Goal: Information Seeking & Learning: Learn about a topic

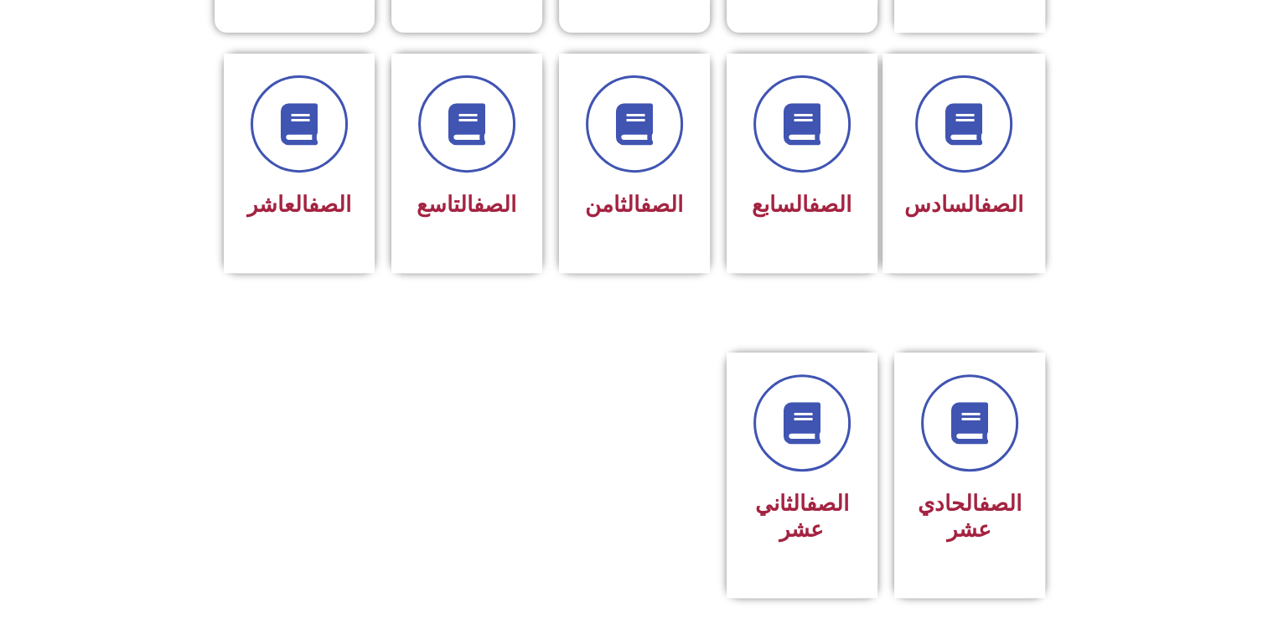
scroll to position [692, 0]
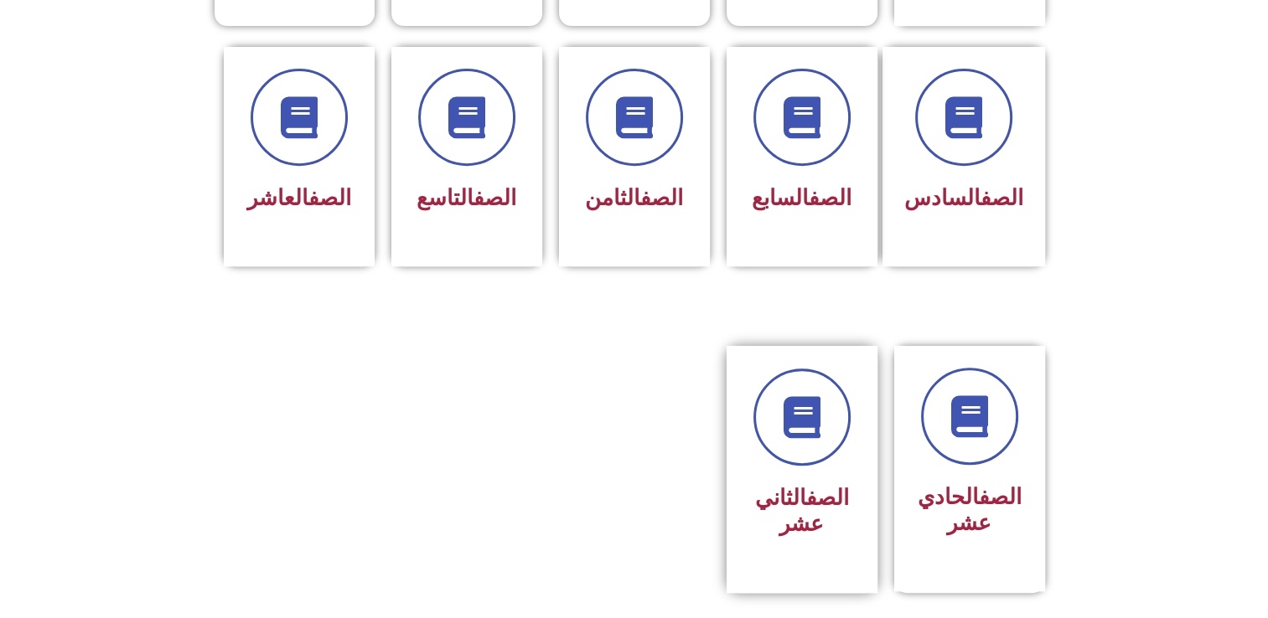
click at [834, 478] on div "الصف الثاني عشر" at bounding box center [802, 511] width 106 height 67
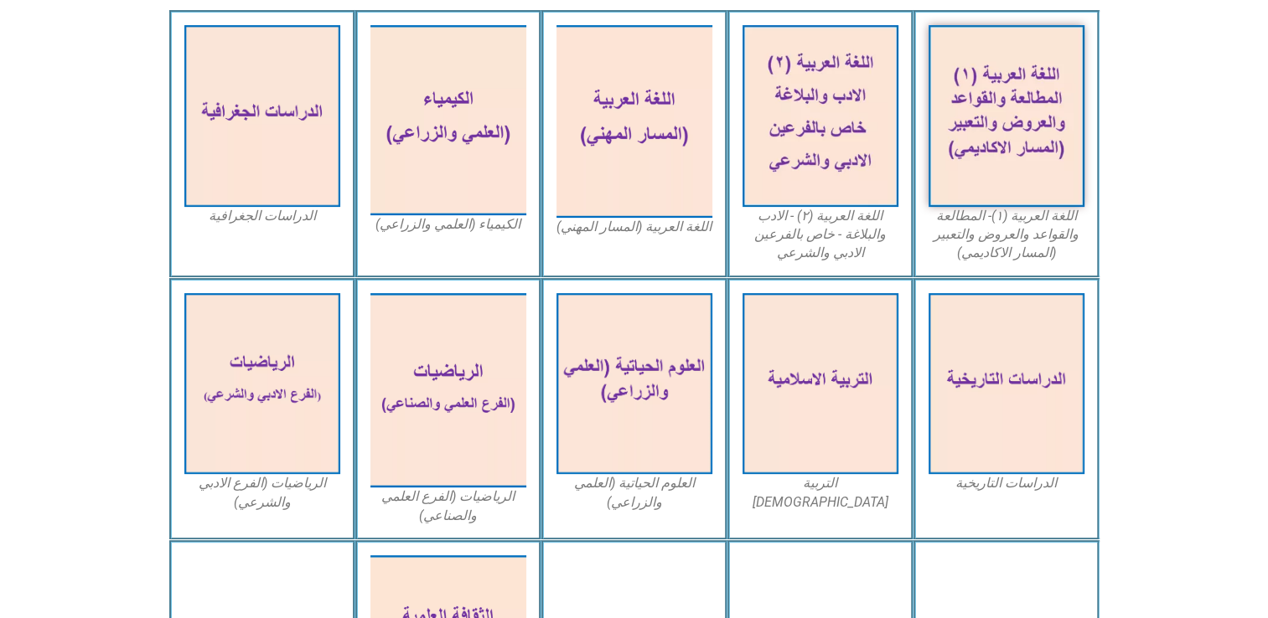
scroll to position [510, 0]
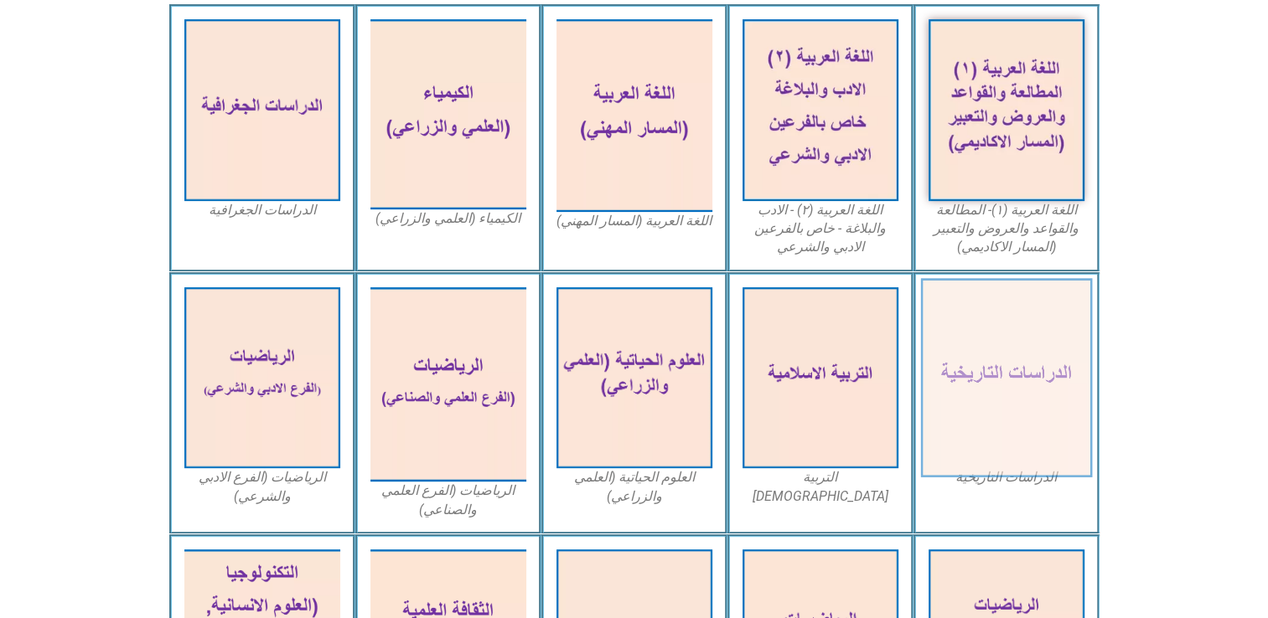
click at [1025, 389] on img at bounding box center [1006, 377] width 172 height 199
click at [988, 395] on img at bounding box center [1006, 377] width 172 height 199
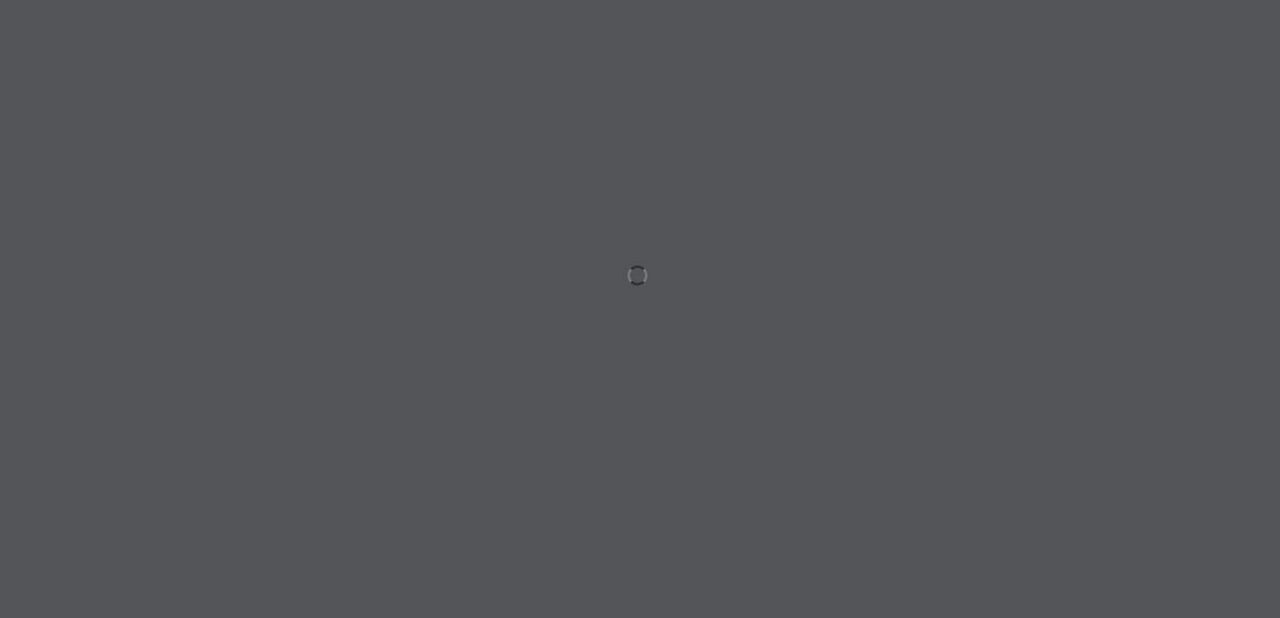
click at [1025, 390] on div at bounding box center [640, 309] width 1280 height 618
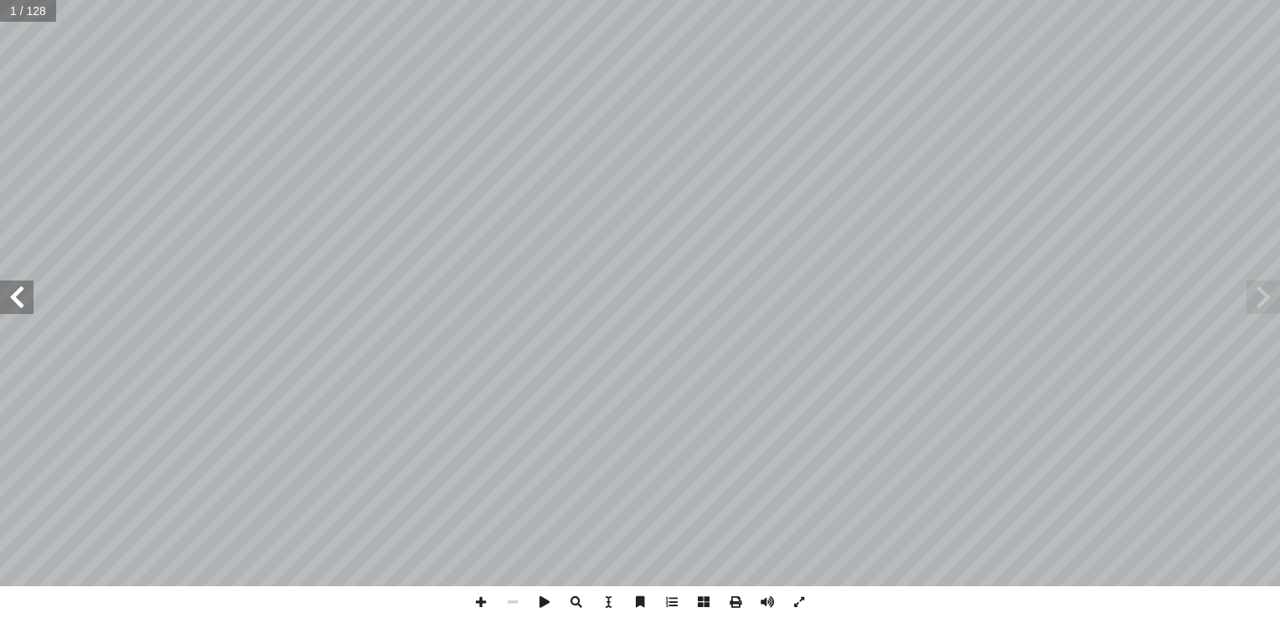
click at [1267, 300] on span at bounding box center [1264, 298] width 34 height 34
click at [1266, 299] on span at bounding box center [1264, 298] width 34 height 34
click at [20, 300] on span at bounding box center [17, 298] width 34 height 34
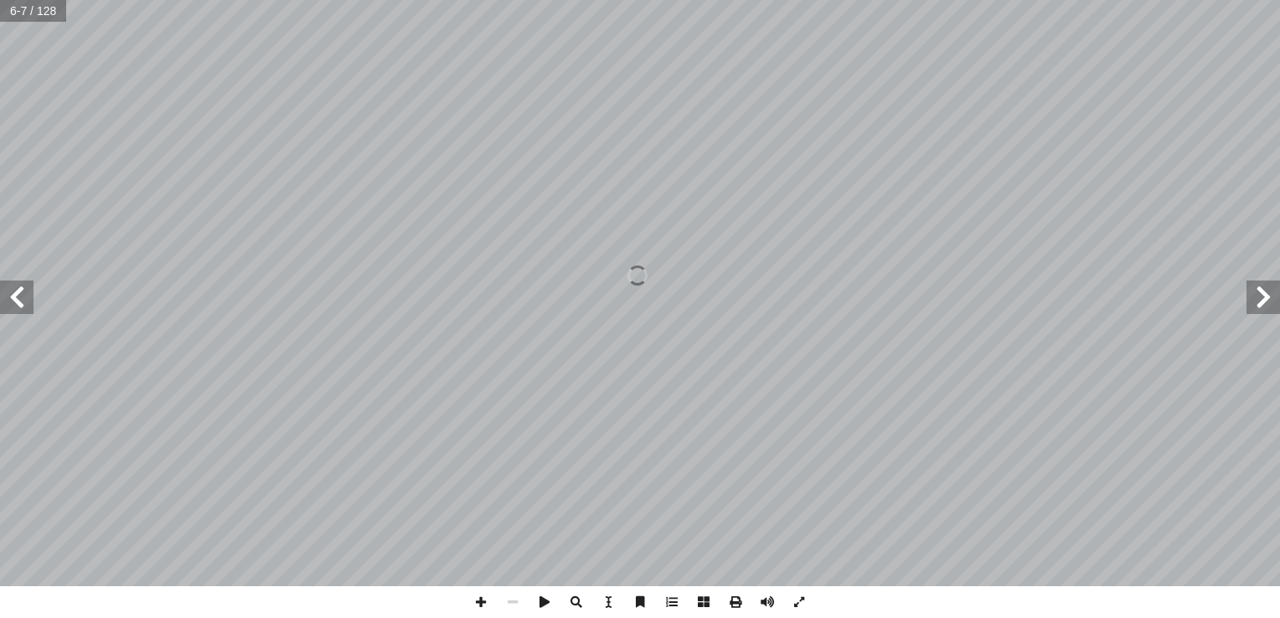
click at [20, 301] on span at bounding box center [17, 298] width 34 height 34
click at [24, 303] on span at bounding box center [17, 298] width 34 height 34
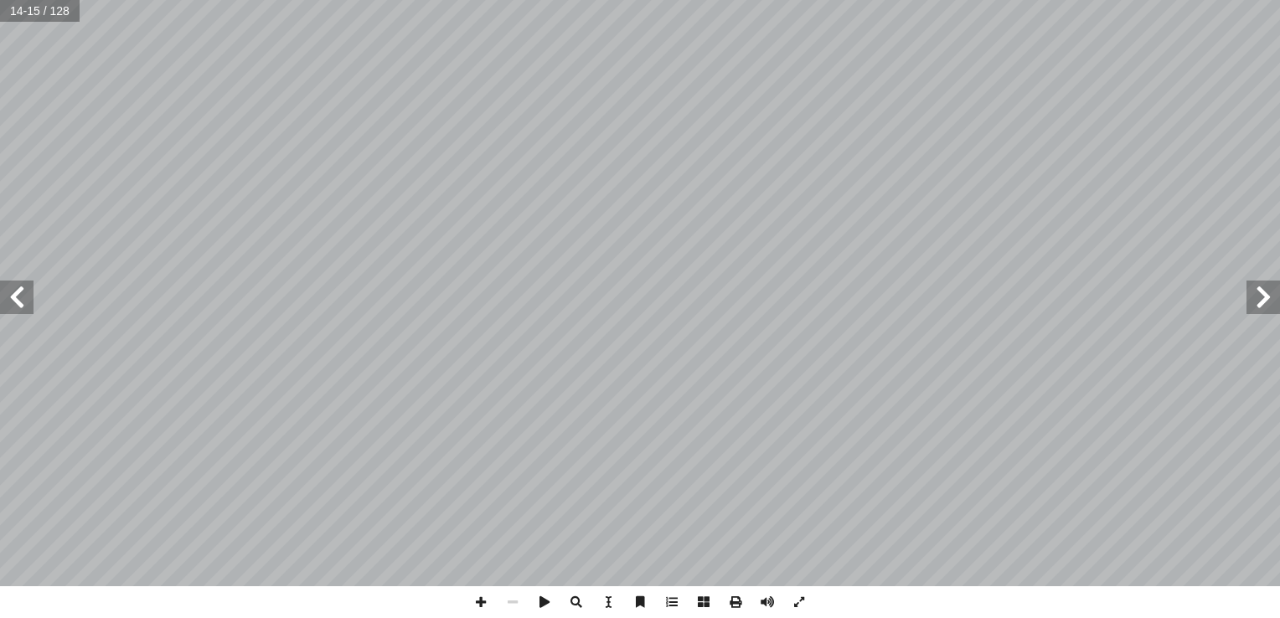
click at [24, 303] on span at bounding box center [17, 298] width 34 height 34
click at [484, 602] on span at bounding box center [481, 602] width 32 height 32
click at [20, 303] on span at bounding box center [17, 298] width 34 height 34
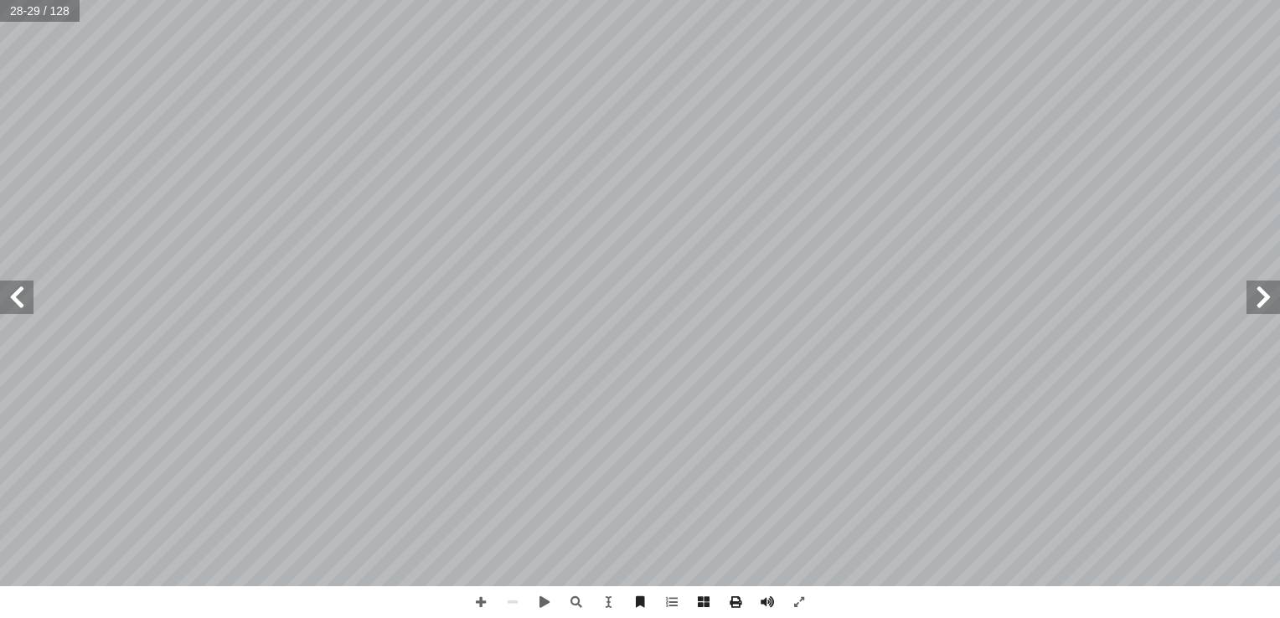
click at [1268, 308] on span at bounding box center [1264, 298] width 34 height 34
click at [1260, 297] on span at bounding box center [1264, 298] width 34 height 34
click at [479, 598] on span at bounding box center [481, 602] width 32 height 32
drag, startPoint x: 479, startPoint y: 598, endPoint x: 20, endPoint y: 290, distance: 553.0
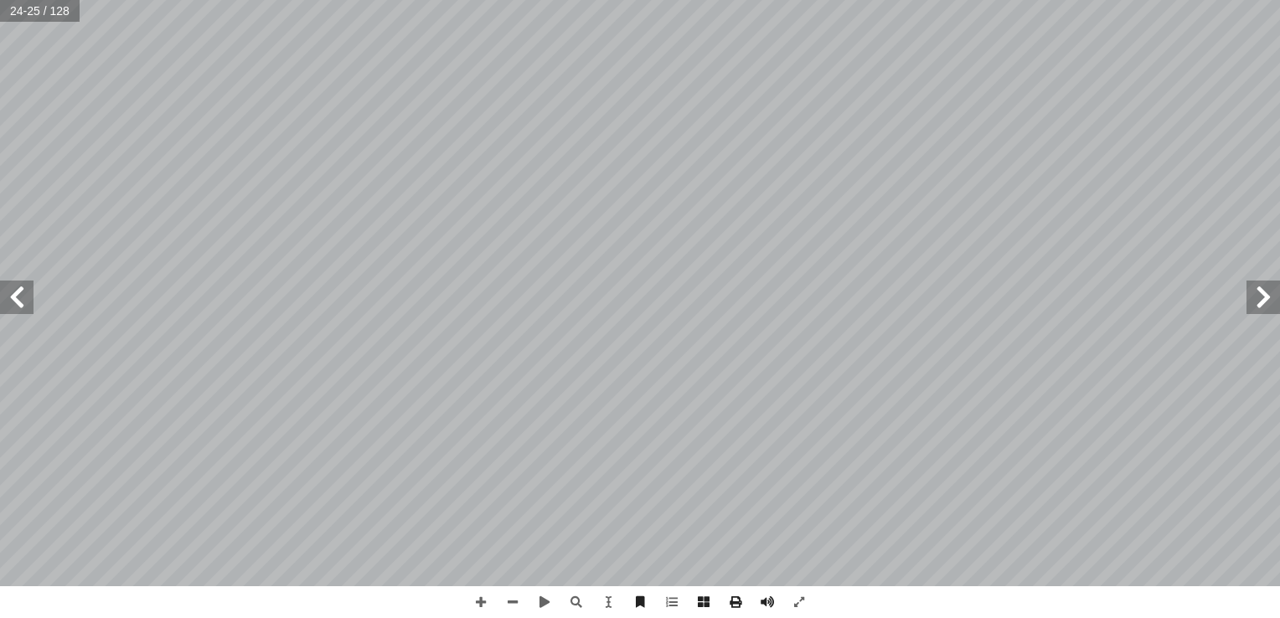
click at [20, 290] on span at bounding box center [17, 298] width 34 height 34
click at [1261, 297] on span at bounding box center [1264, 298] width 34 height 34
click at [30, 282] on span at bounding box center [17, 298] width 34 height 34
click at [27, 309] on span at bounding box center [17, 298] width 34 height 34
click at [700, 612] on span at bounding box center [704, 602] width 32 height 32
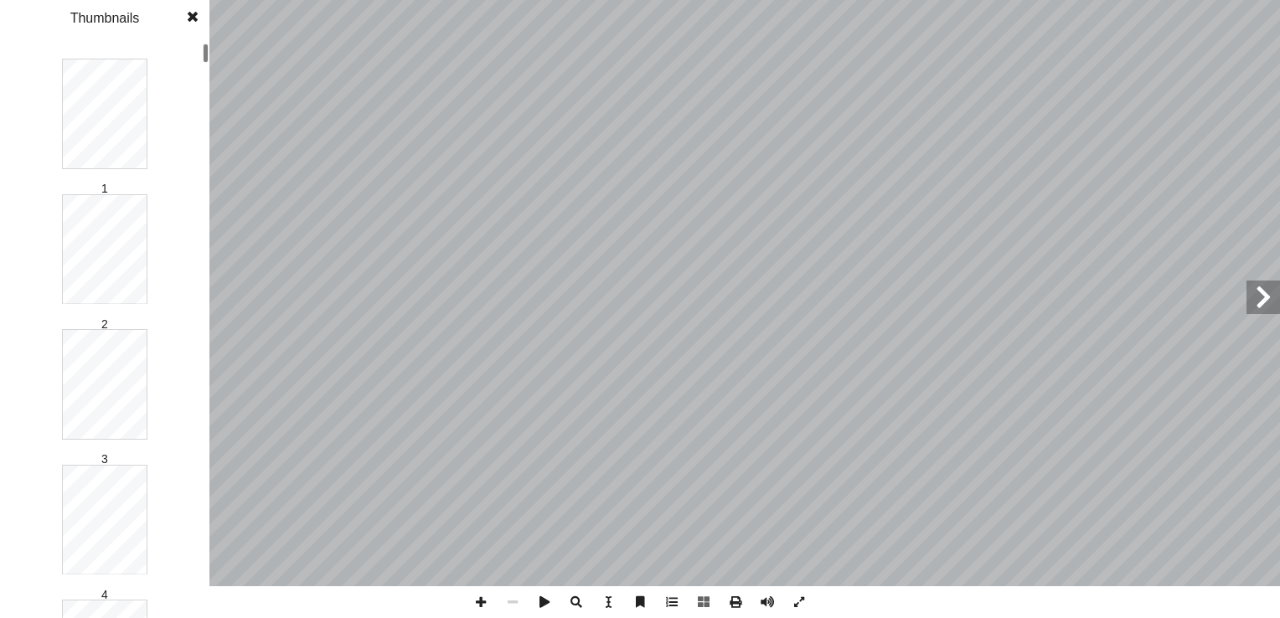
click at [483, 602] on span at bounding box center [481, 602] width 32 height 32
click at [195, 10] on span at bounding box center [193, 17] width 30 height 34
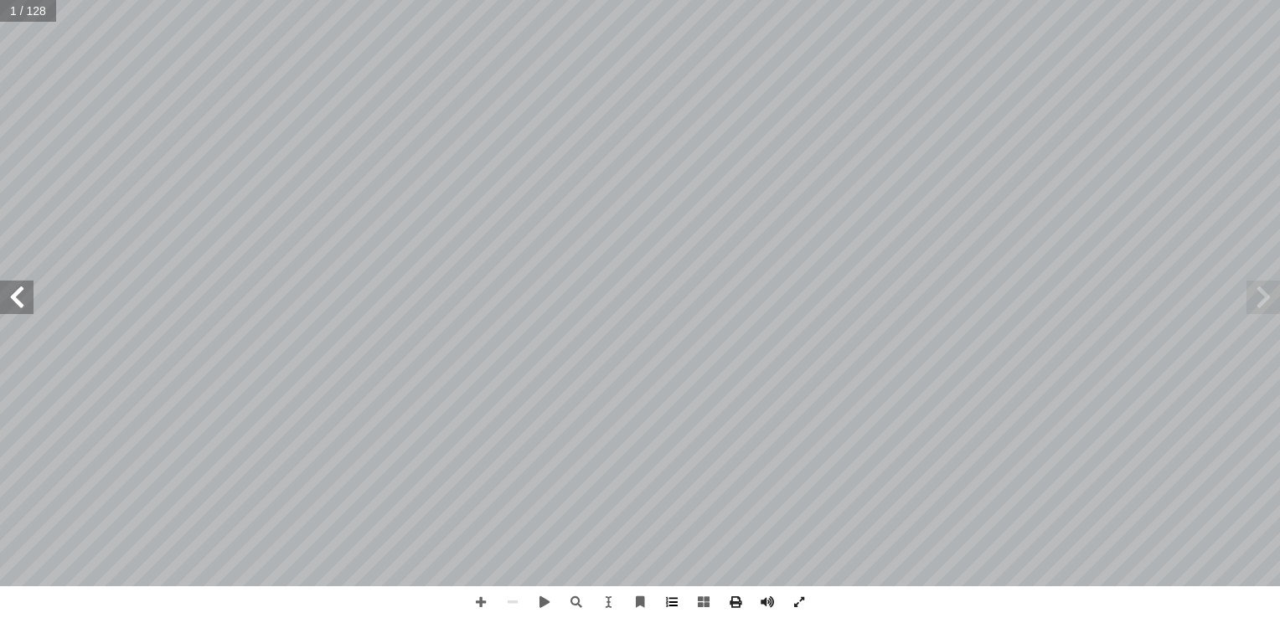
click at [674, 606] on span at bounding box center [672, 602] width 32 height 32
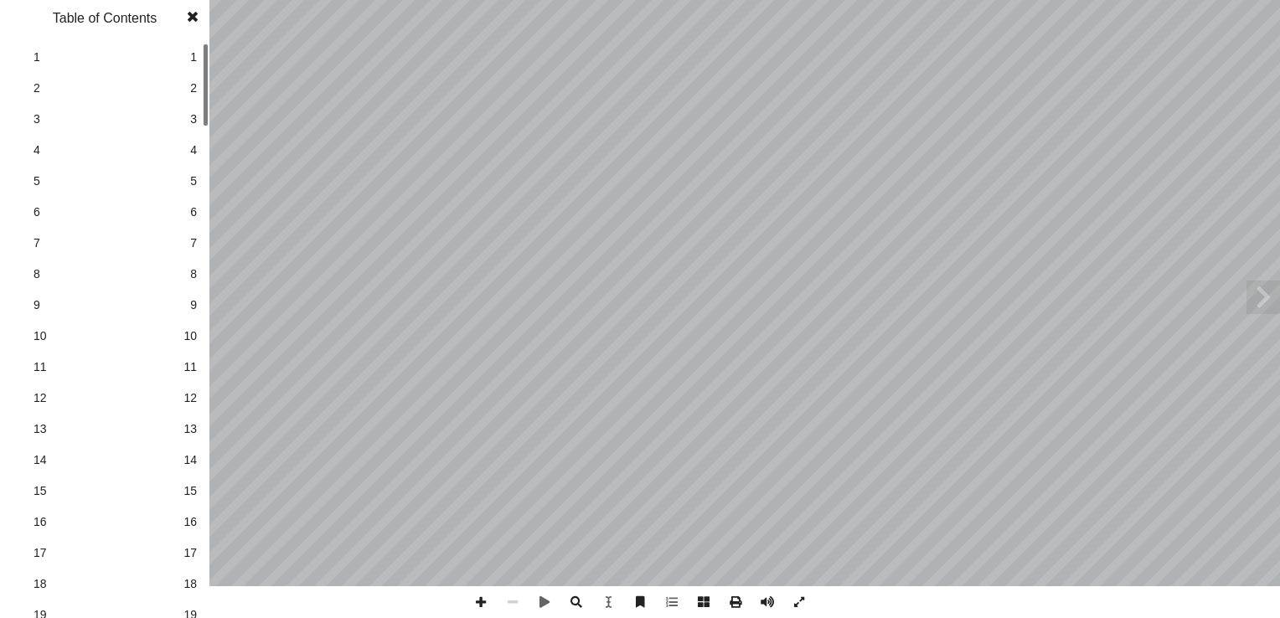
click at [192, 491] on span "15" at bounding box center [189, 492] width 13 height 18
click at [194, 611] on span "19" at bounding box center [189, 616] width 13 height 18
click at [188, 612] on span "19" at bounding box center [189, 616] width 13 height 18
click at [188, 15] on span at bounding box center [193, 17] width 30 height 34
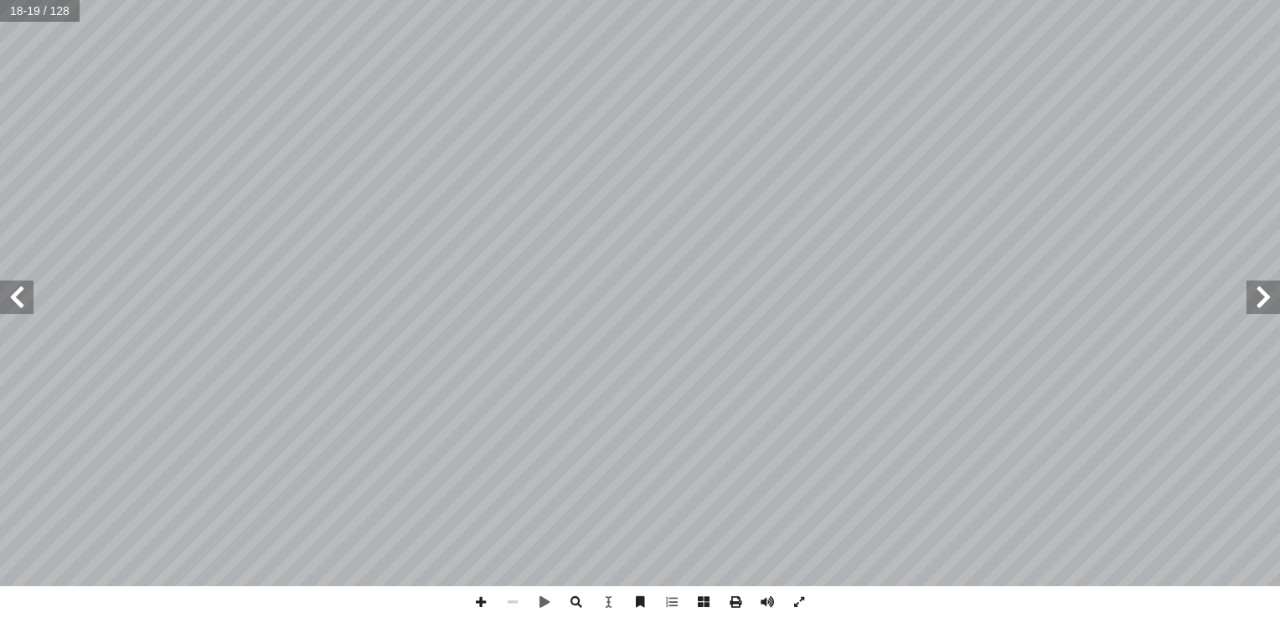
click at [11, 291] on span at bounding box center [17, 298] width 34 height 34
click at [490, 602] on span at bounding box center [481, 602] width 32 height 32
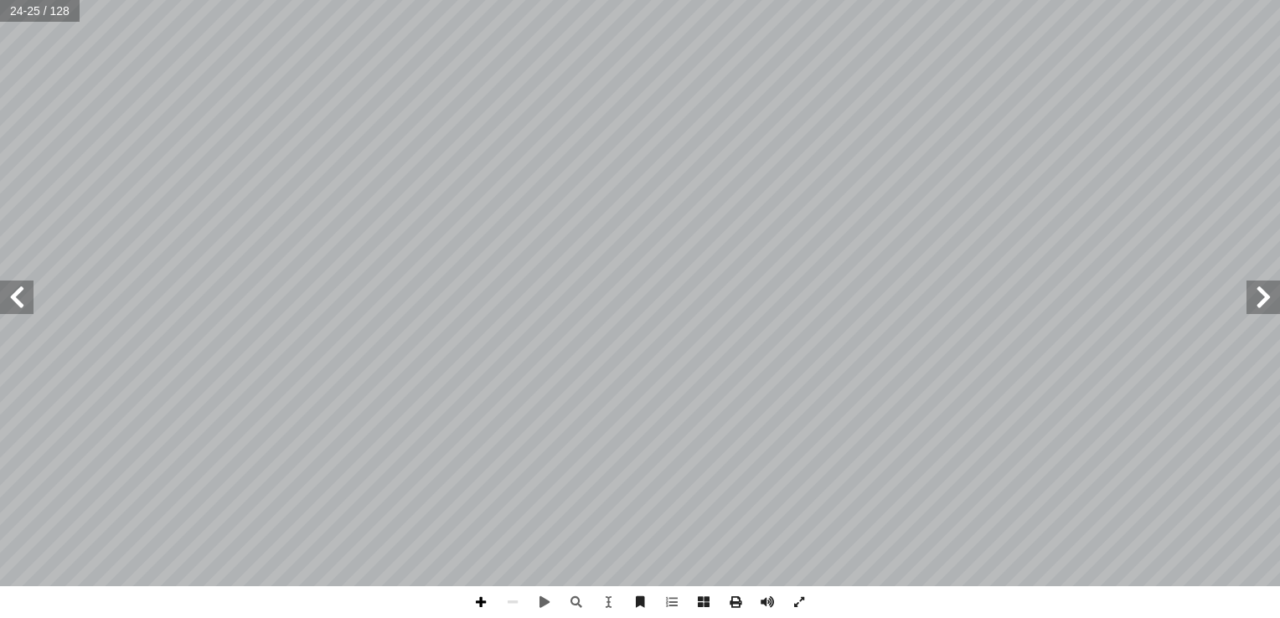
click at [473, 600] on span at bounding box center [481, 602] width 32 height 32
click at [485, 605] on span at bounding box center [481, 602] width 32 height 32
click at [509, 603] on span at bounding box center [513, 602] width 32 height 32
click at [476, 596] on span at bounding box center [481, 602] width 32 height 32
click at [476, 602] on span at bounding box center [481, 602] width 32 height 32
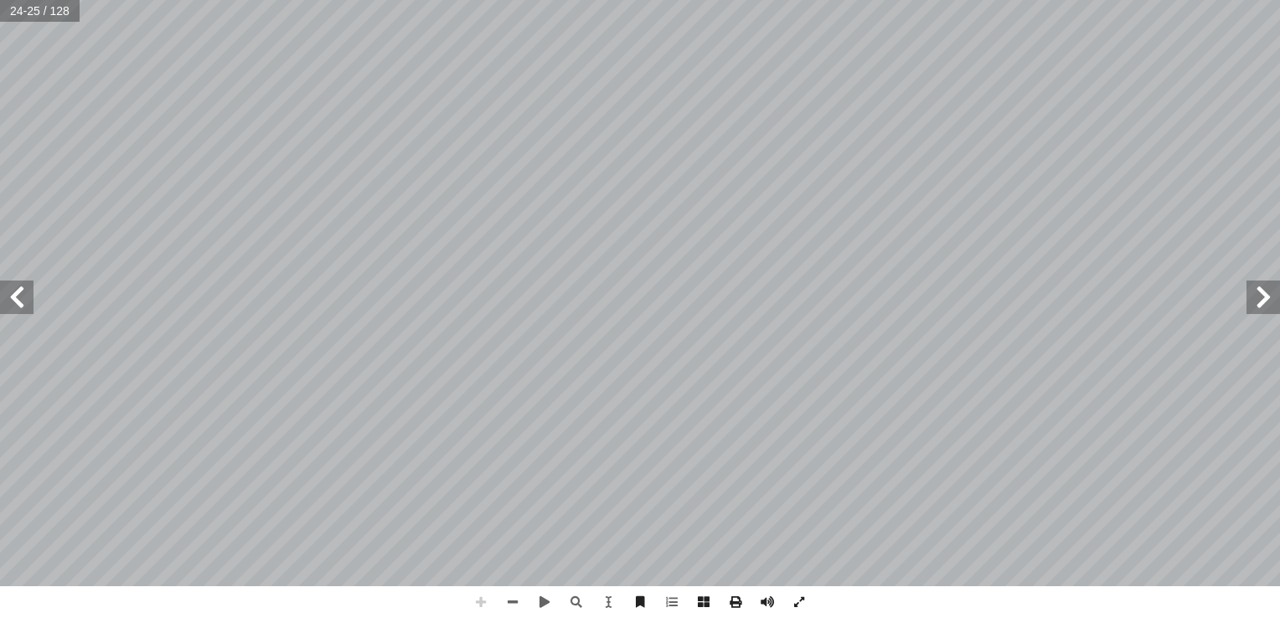
click at [476, 606] on span at bounding box center [481, 602] width 32 height 32
click at [476, 604] on span at bounding box center [481, 602] width 32 height 32
click at [482, 603] on span at bounding box center [481, 602] width 32 height 32
click at [480, 603] on span at bounding box center [481, 602] width 32 height 32
click at [482, 602] on span at bounding box center [481, 602] width 32 height 32
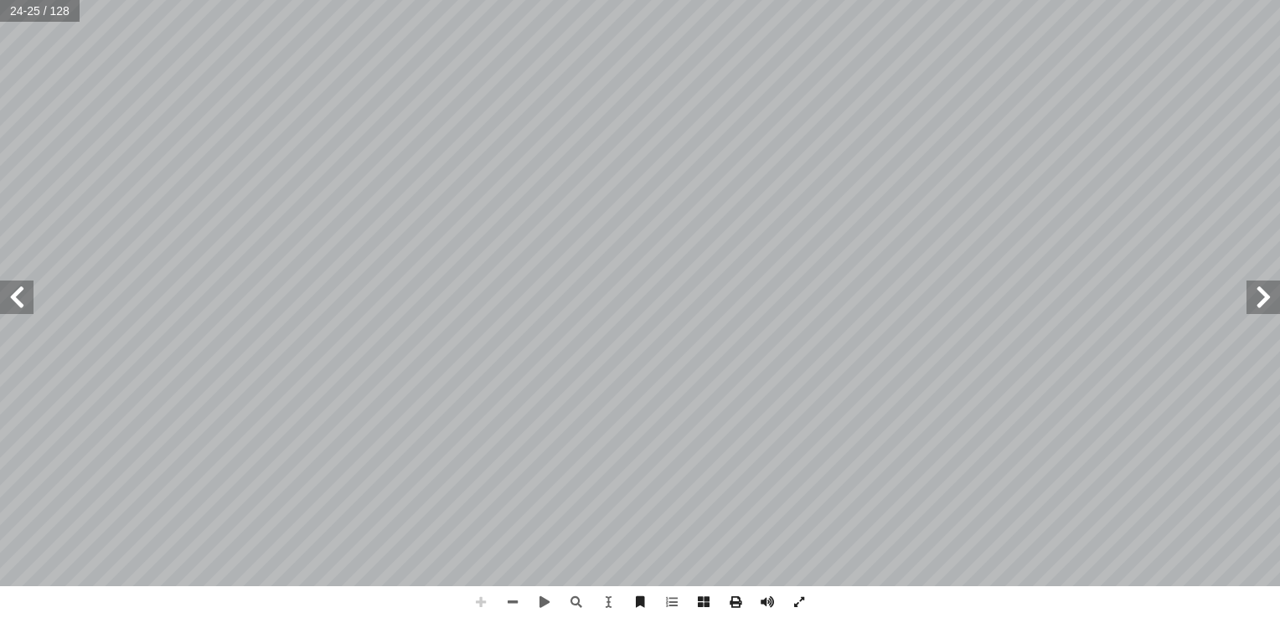
click at [482, 602] on span at bounding box center [481, 602] width 32 height 32
drag, startPoint x: 798, startPoint y: 602, endPoint x: 801, endPoint y: 664, distance: 62.1
click at [798, 602] on span at bounding box center [799, 602] width 32 height 32
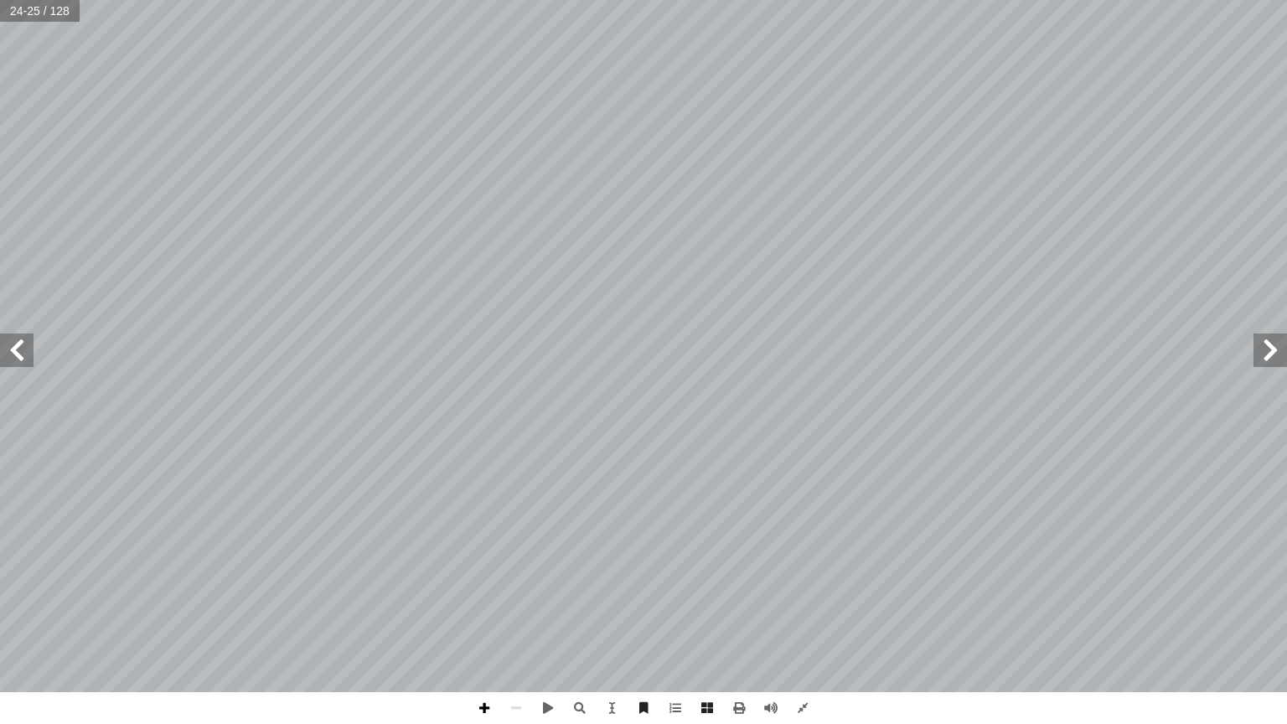
click at [483, 617] on span at bounding box center [484, 708] width 32 height 32
click at [498, 617] on span at bounding box center [484, 708] width 32 height 32
click at [6, 358] on span at bounding box center [17, 350] width 34 height 34
click at [476, 617] on span at bounding box center [484, 708] width 32 height 32
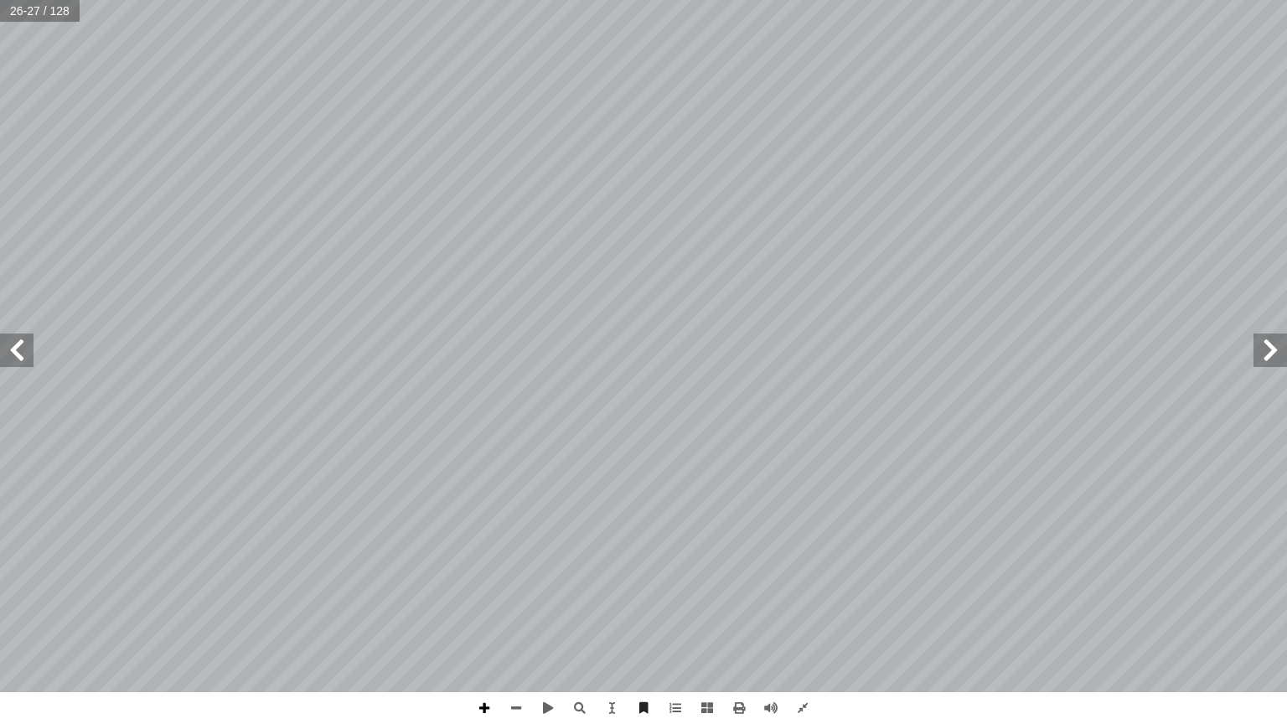
click at [476, 617] on span at bounding box center [484, 708] width 32 height 32
click at [475, 617] on div "٢٢ ة. ّ جهتهــا نحــو القســطنطيني ِ ــرت و ّ ابعــة غي ّ الر ّ ن أ � ا ّ ل إ ص…" at bounding box center [643, 362] width 1287 height 724
click at [514, 617] on span at bounding box center [516, 708] width 32 height 32
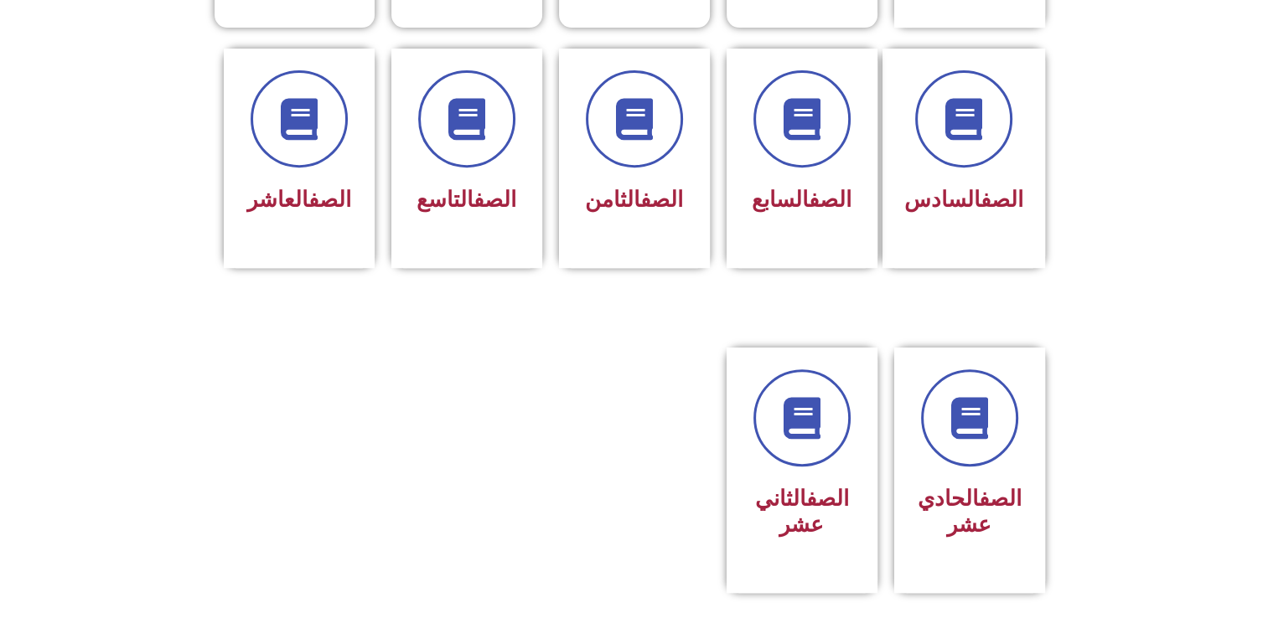
scroll to position [692, 0]
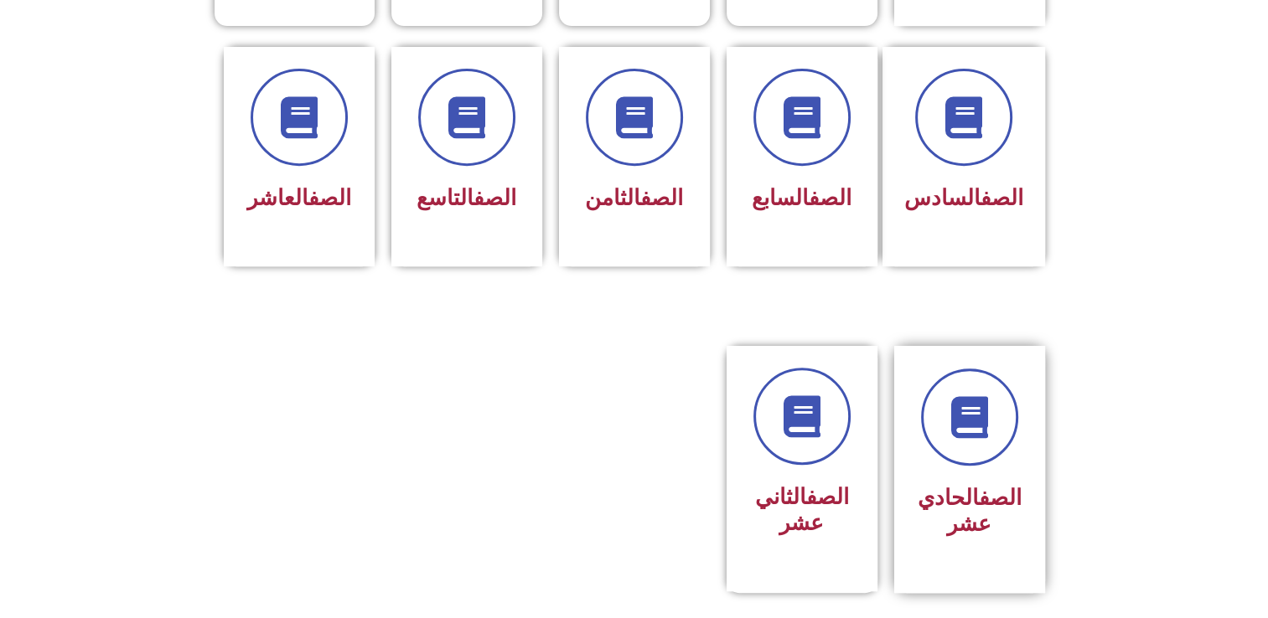
click at [952, 444] on div "الصف الحادي عشر" at bounding box center [970, 457] width 106 height 177
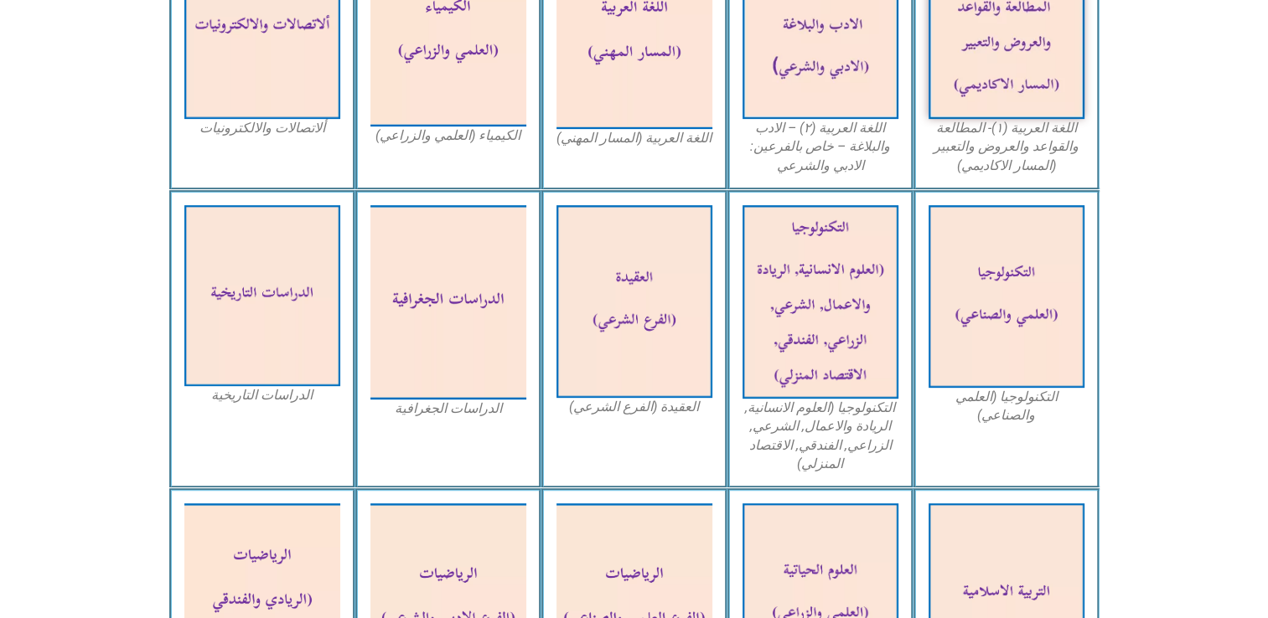
scroll to position [692, 0]
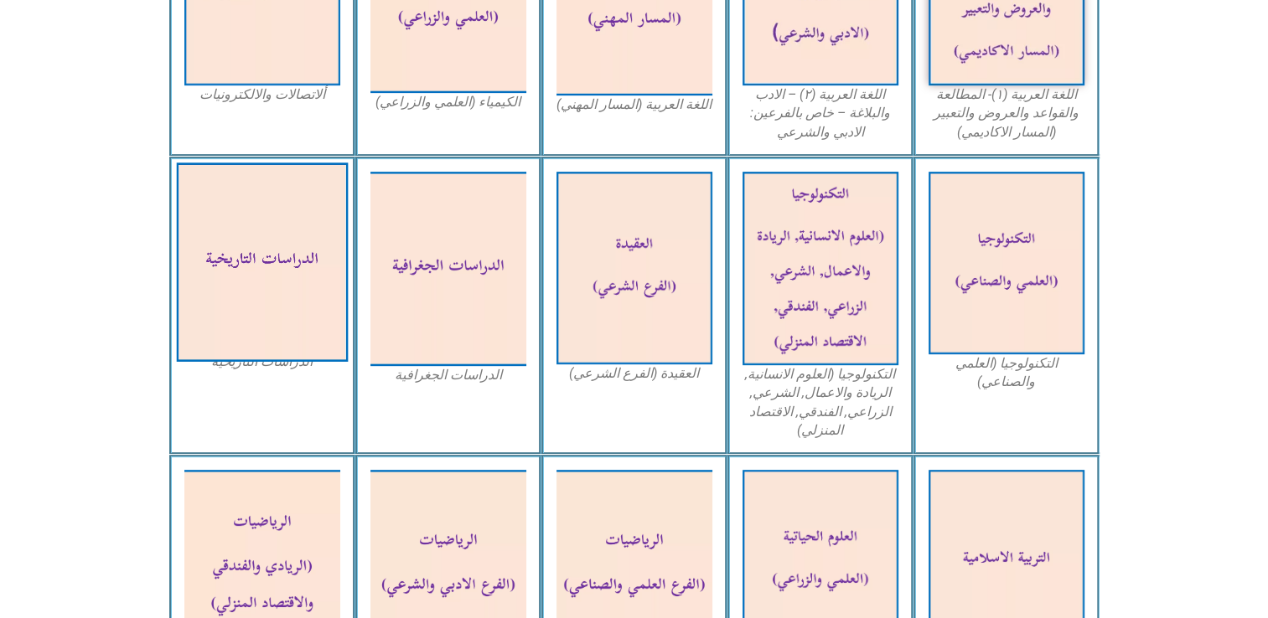
click at [325, 266] on img at bounding box center [262, 262] width 172 height 199
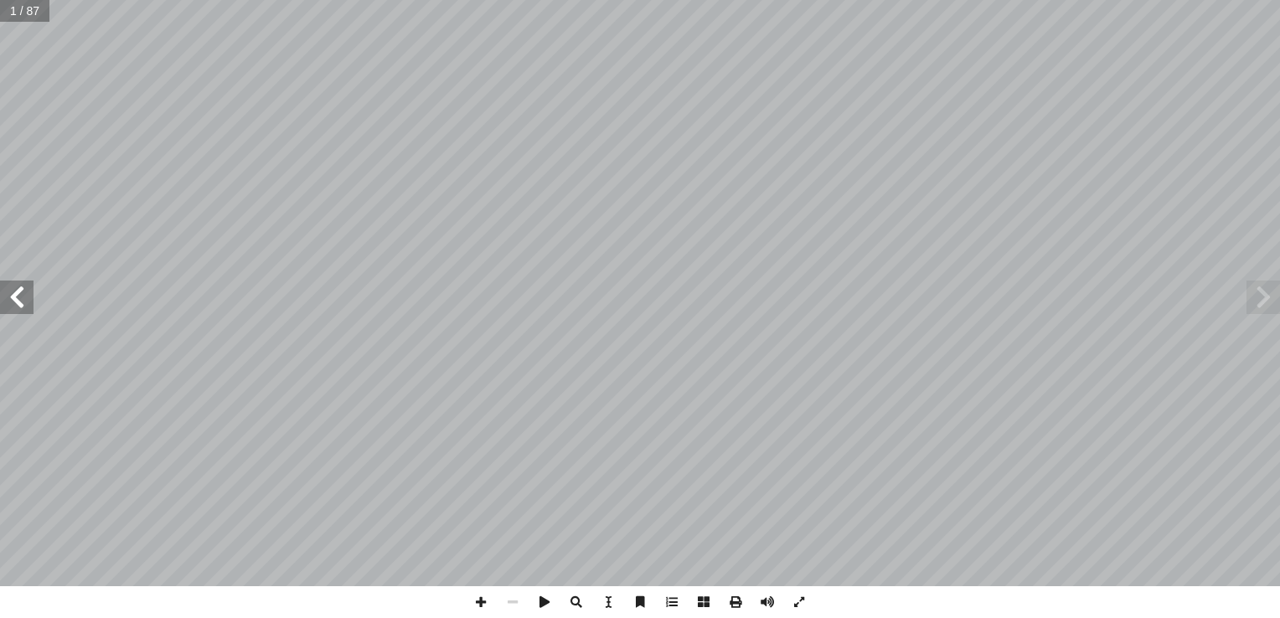
click at [23, 298] on span at bounding box center [17, 298] width 34 height 34
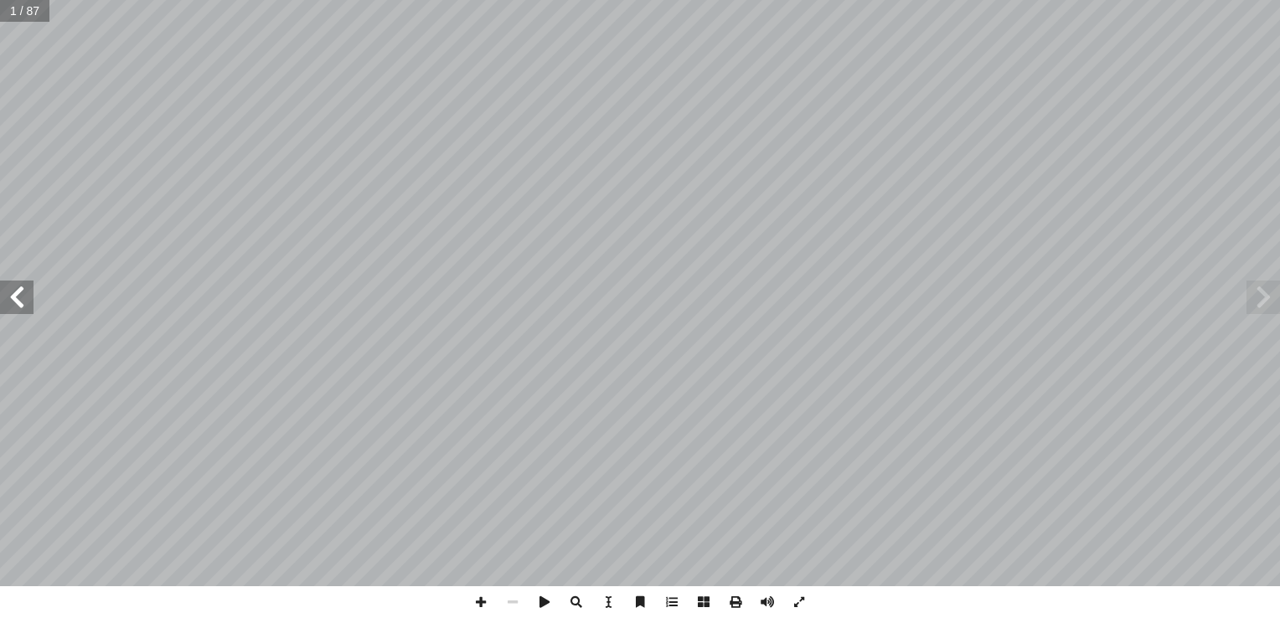
click at [23, 298] on span at bounding box center [17, 298] width 34 height 34
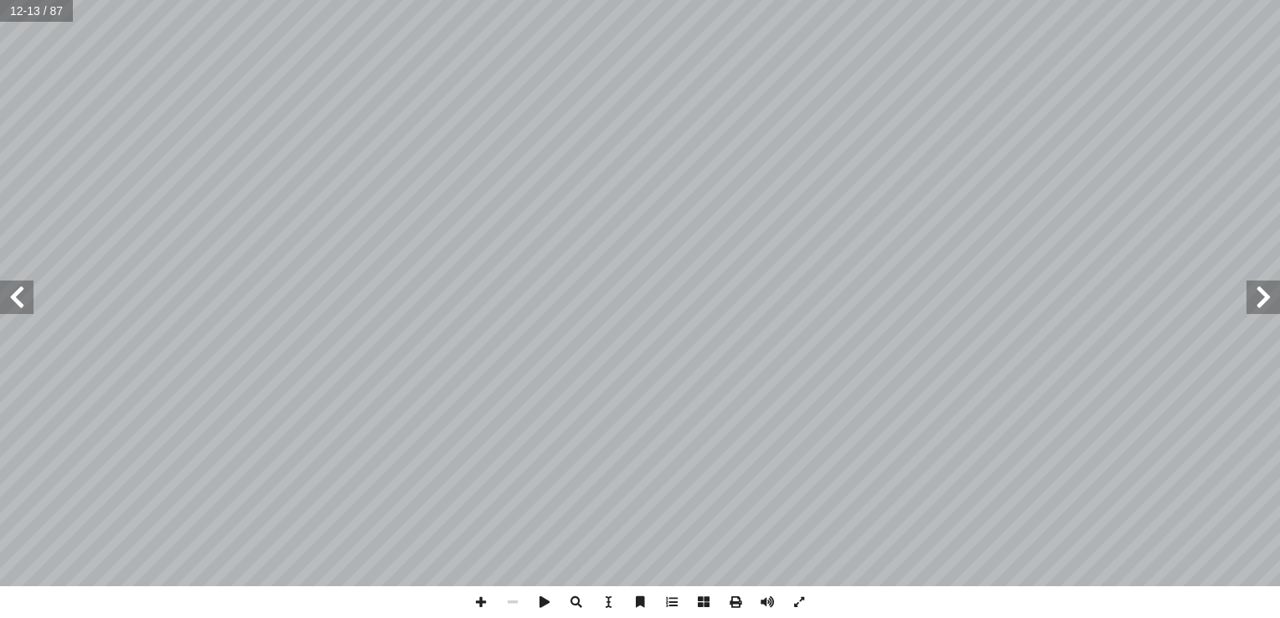
click at [16, 297] on span at bounding box center [17, 298] width 34 height 34
click at [28, 296] on span at bounding box center [17, 298] width 34 height 34
click at [1264, 307] on span at bounding box center [1264, 298] width 34 height 34
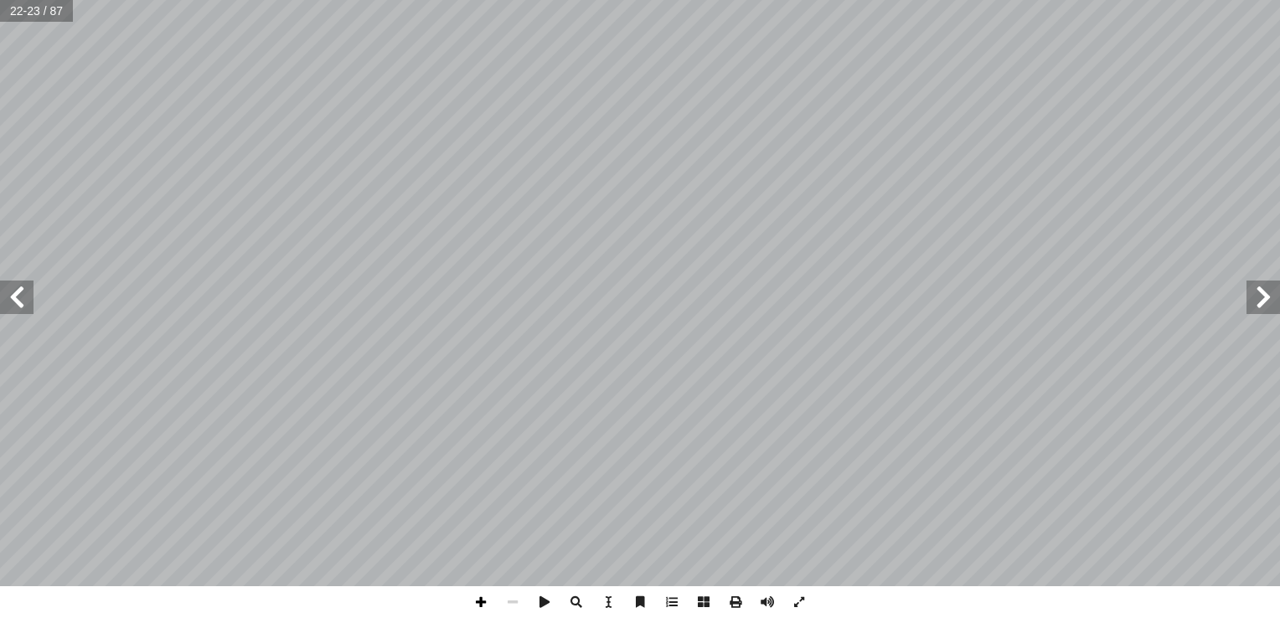
click at [483, 612] on span at bounding box center [481, 602] width 32 height 32
click at [506, 613] on span at bounding box center [513, 602] width 32 height 32
click at [1257, 312] on span at bounding box center [1264, 298] width 34 height 34
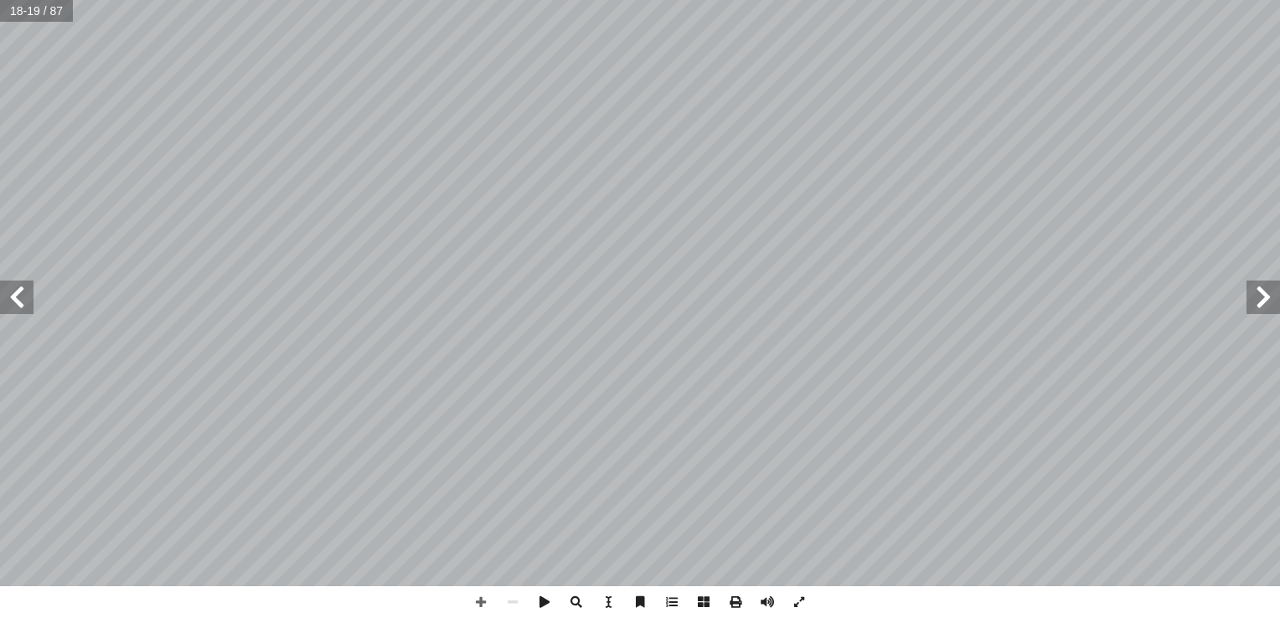
click at [1260, 300] on span at bounding box center [1264, 298] width 34 height 34
click at [483, 597] on span at bounding box center [481, 602] width 32 height 32
click at [486, 607] on span at bounding box center [481, 602] width 32 height 32
click at [515, 601] on span at bounding box center [513, 602] width 32 height 32
click at [21, 291] on span at bounding box center [17, 298] width 34 height 34
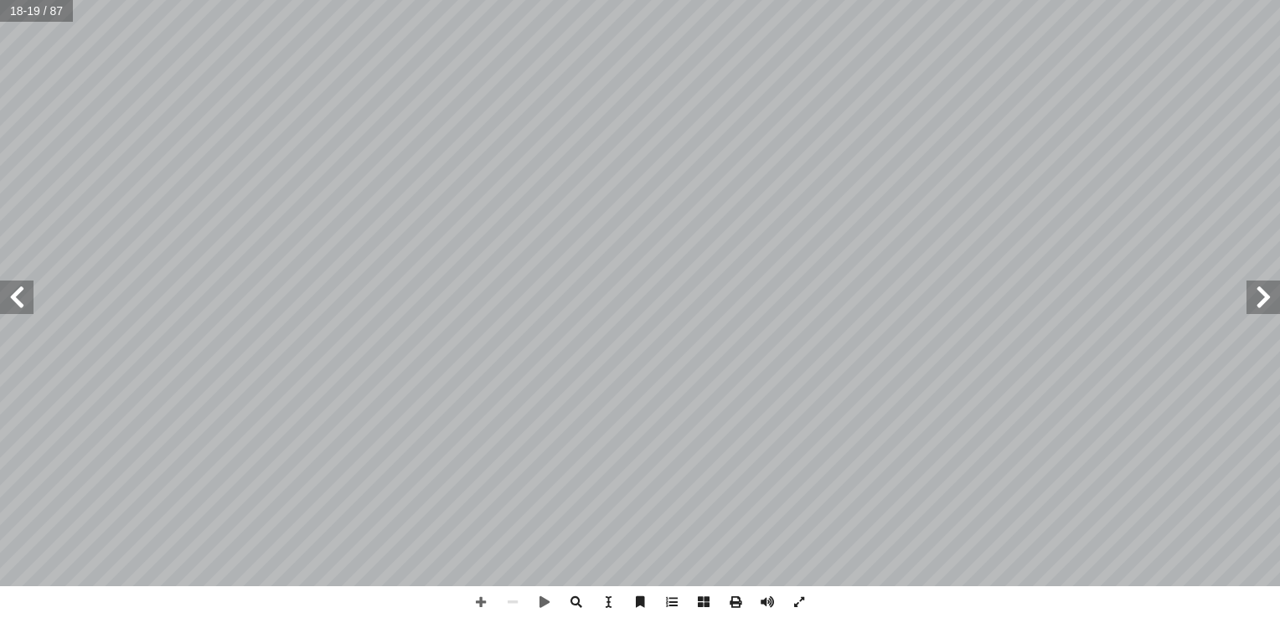
click at [1263, 290] on span at bounding box center [1264, 298] width 34 height 34
click at [16, 301] on span at bounding box center [17, 298] width 34 height 34
click at [481, 602] on span at bounding box center [481, 602] width 32 height 32
click at [517, 607] on span at bounding box center [513, 602] width 32 height 32
click at [21, 303] on span at bounding box center [17, 298] width 34 height 34
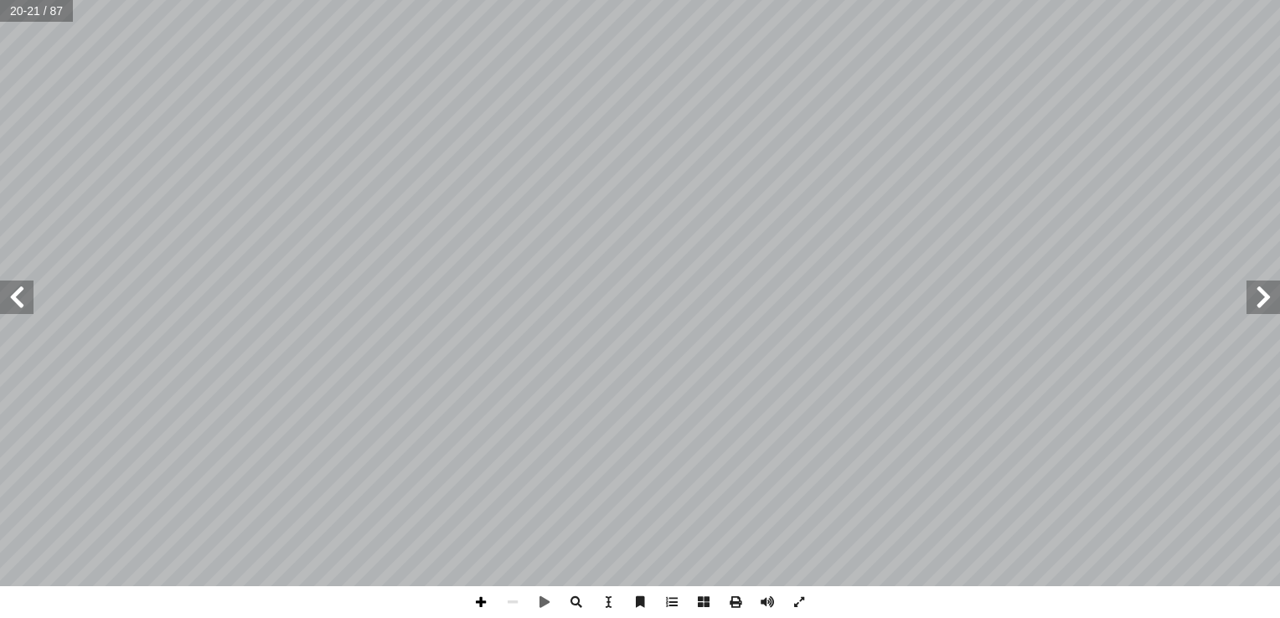
click at [483, 603] on span at bounding box center [481, 602] width 32 height 32
click at [481, 600] on span at bounding box center [481, 602] width 32 height 32
click at [24, 297] on span at bounding box center [17, 298] width 34 height 34
click at [514, 602] on span at bounding box center [513, 602] width 32 height 32
click at [478, 602] on span at bounding box center [481, 602] width 32 height 32
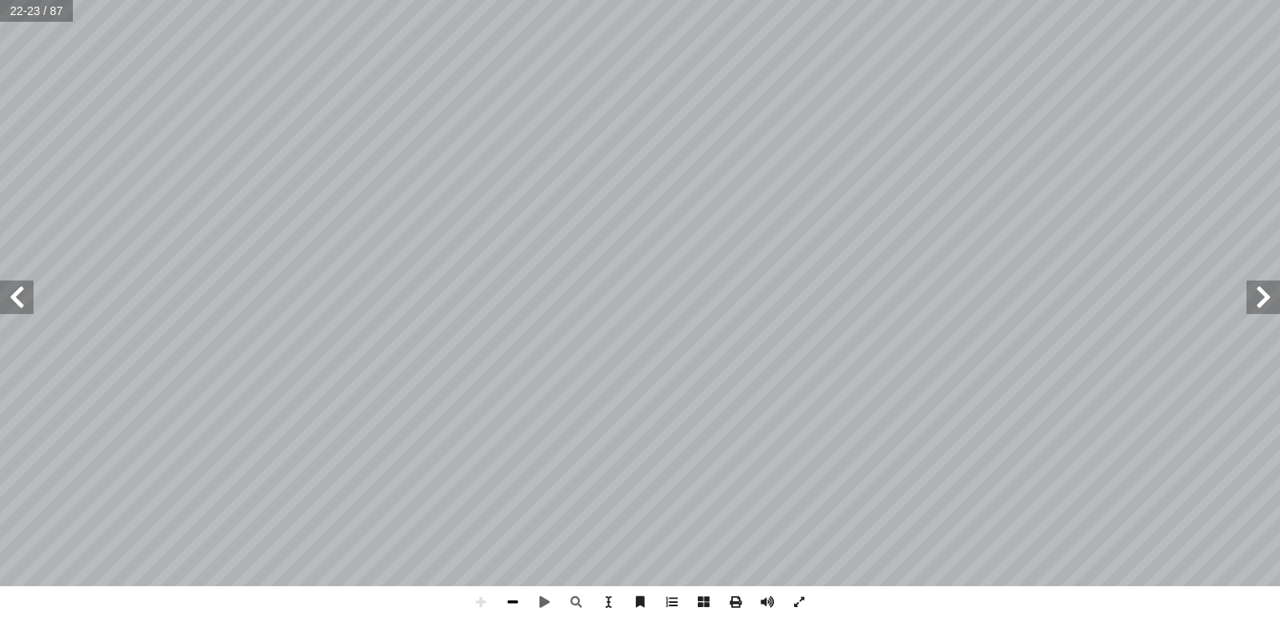
click at [516, 602] on span at bounding box center [513, 602] width 32 height 32
click at [23, 295] on span at bounding box center [17, 298] width 34 height 34
click at [1274, 304] on span at bounding box center [1264, 298] width 34 height 34
click at [475, 597] on span at bounding box center [481, 602] width 32 height 32
click at [509, 608] on span at bounding box center [513, 602] width 32 height 32
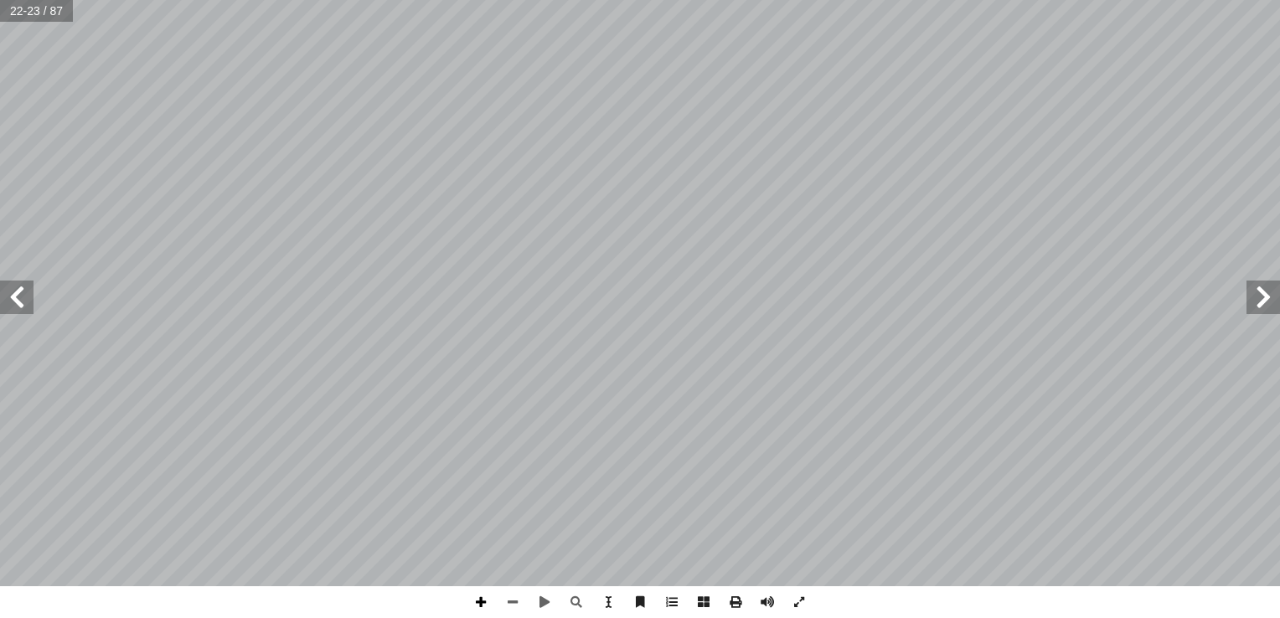
click at [482, 607] on span at bounding box center [481, 602] width 32 height 32
click at [515, 598] on span at bounding box center [513, 602] width 32 height 32
